Goal: Check status: Check status

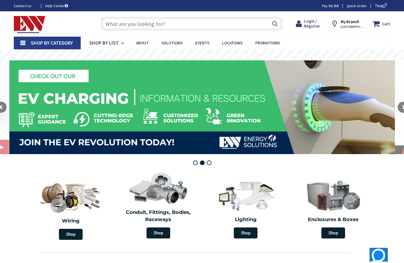
click at [345, 22] on strong "My Branch" at bounding box center [349, 21] width 18 height 5
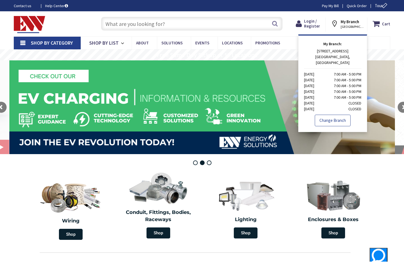
click at [332, 114] on link "Change Branch" at bounding box center [333, 120] width 36 height 12
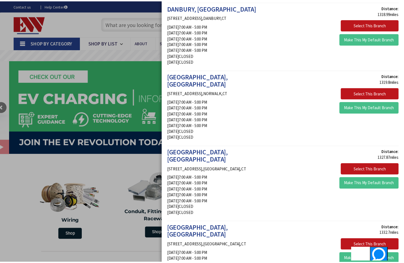
scroll to position [303, 0]
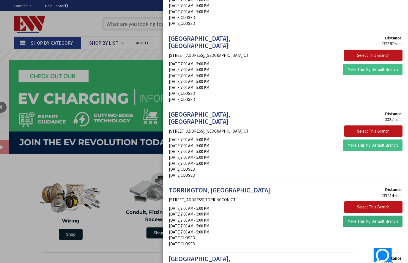
click at [372, 215] on button "Make This My Default Branch" at bounding box center [373, 221] width 60 height 12
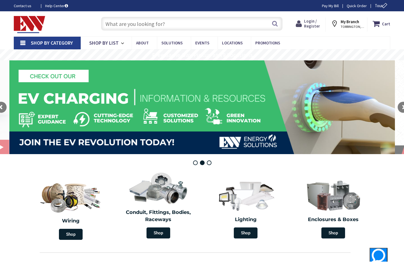
click at [307, 19] on span "Login / Register" at bounding box center [312, 23] width 16 height 10
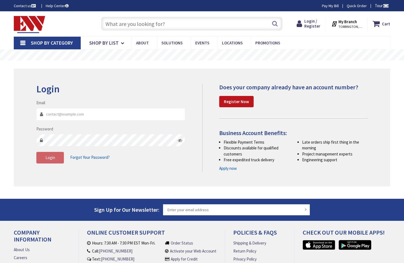
click at [58, 116] on input "Email" at bounding box center [110, 114] width 149 height 12
type input "[EMAIL_ADDRESS][DOMAIN_NAME]"
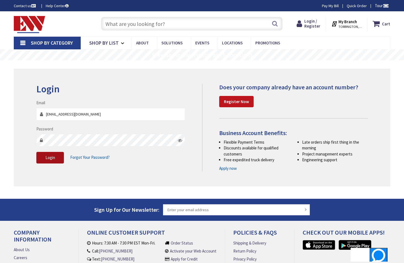
click at [46, 153] on button "Login" at bounding box center [50, 158] width 28 height 12
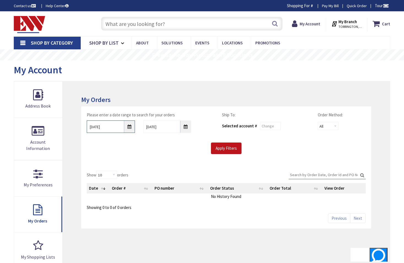
click at [130, 127] on input "[DATE]" at bounding box center [111, 126] width 48 height 12
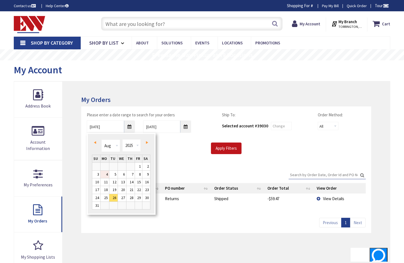
click at [106, 173] on link "4" at bounding box center [104, 173] width 9 height 7
type input "[DATE]"
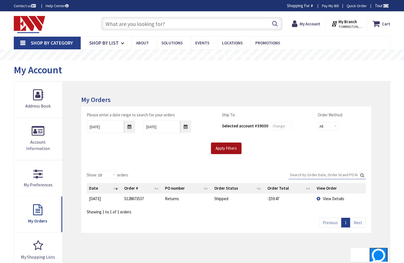
click at [215, 146] on input "Apply Filters" at bounding box center [226, 148] width 31 height 12
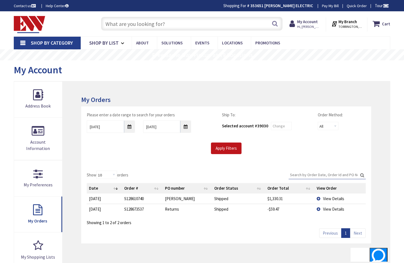
click at [326, 196] on span "View Details" at bounding box center [333, 198] width 21 height 5
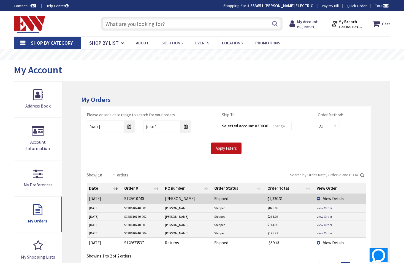
click at [327, 198] on span "View Details" at bounding box center [333, 198] width 21 height 5
